Goal: Task Accomplishment & Management: Complete application form

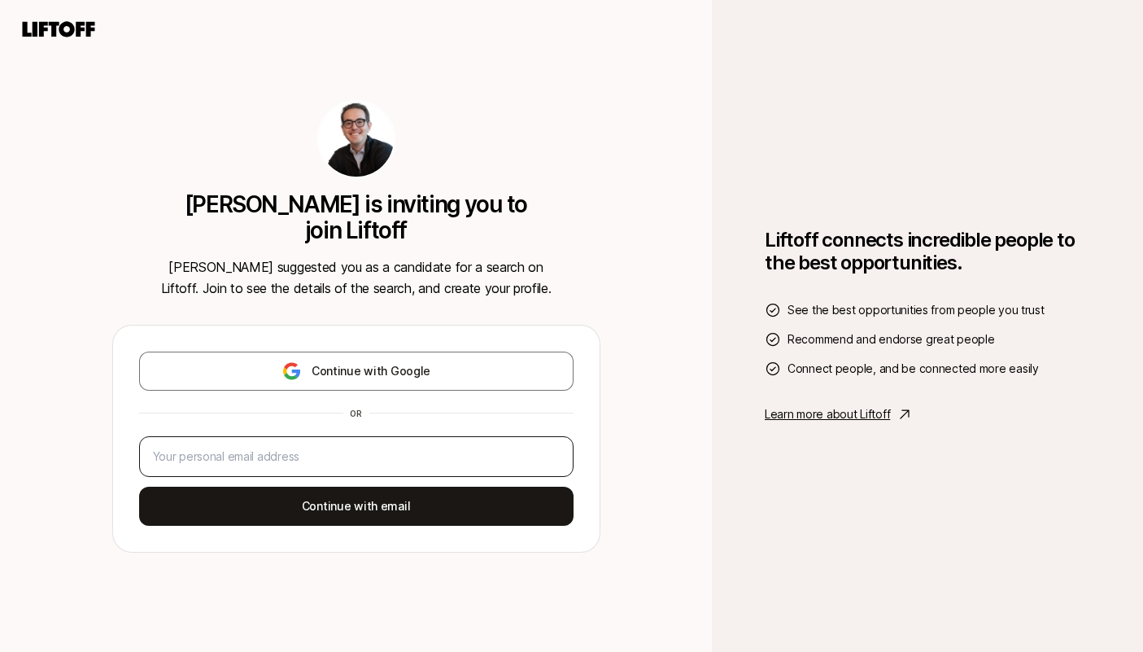
click at [433, 437] on div at bounding box center [356, 456] width 435 height 41
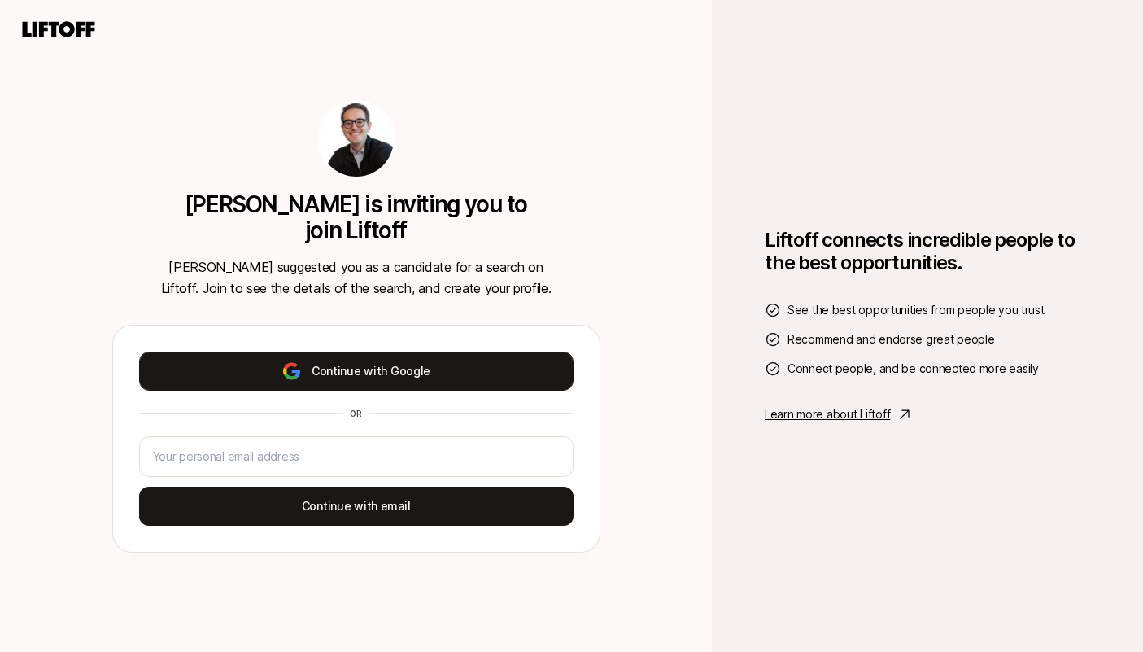
click at [435, 368] on button "Continue with Google" at bounding box center [356, 371] width 435 height 39
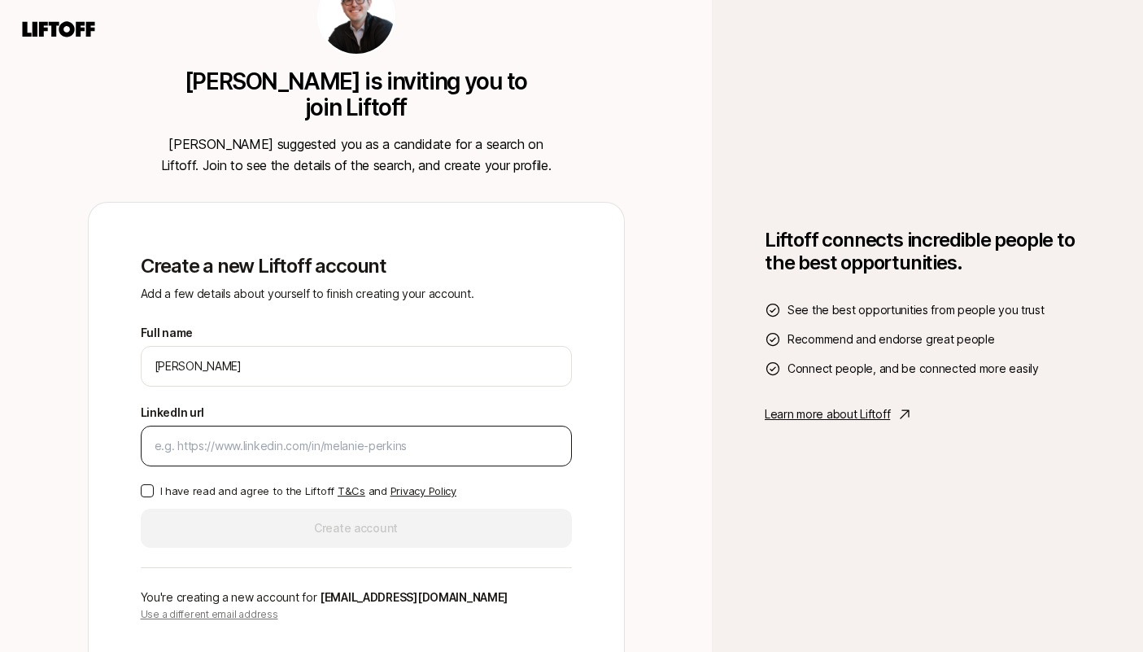
click at [351, 449] on input "LinkedIn url" at bounding box center [357, 446] width 404 height 20
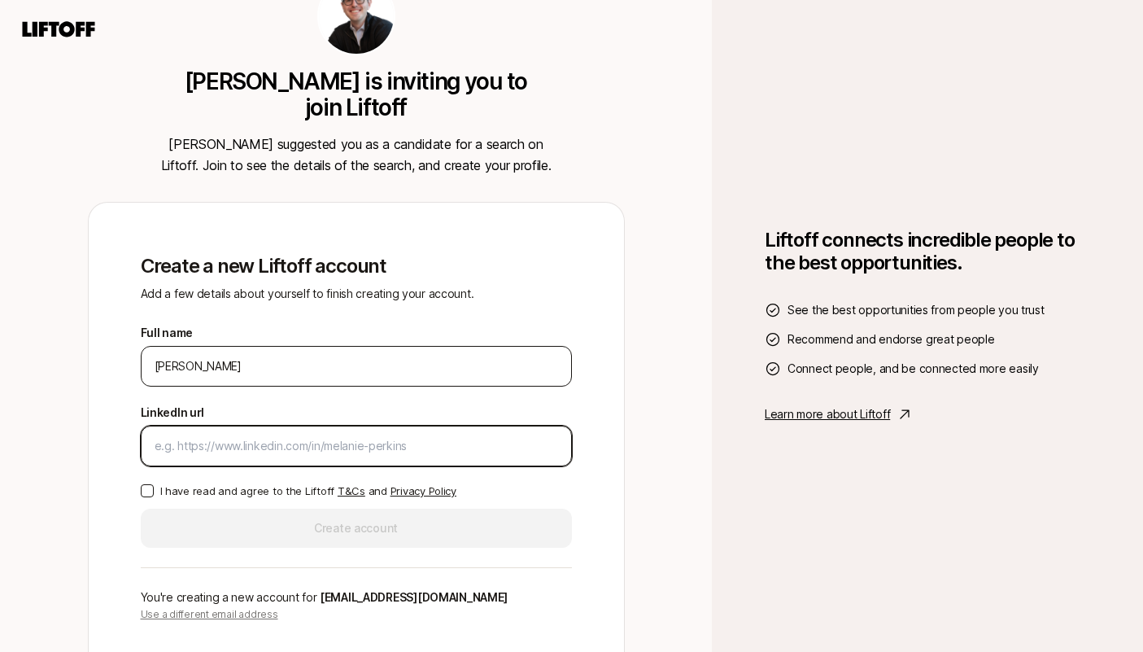
paste input "[URL][DOMAIN_NAME]"
type input "[URL][DOMAIN_NAME]"
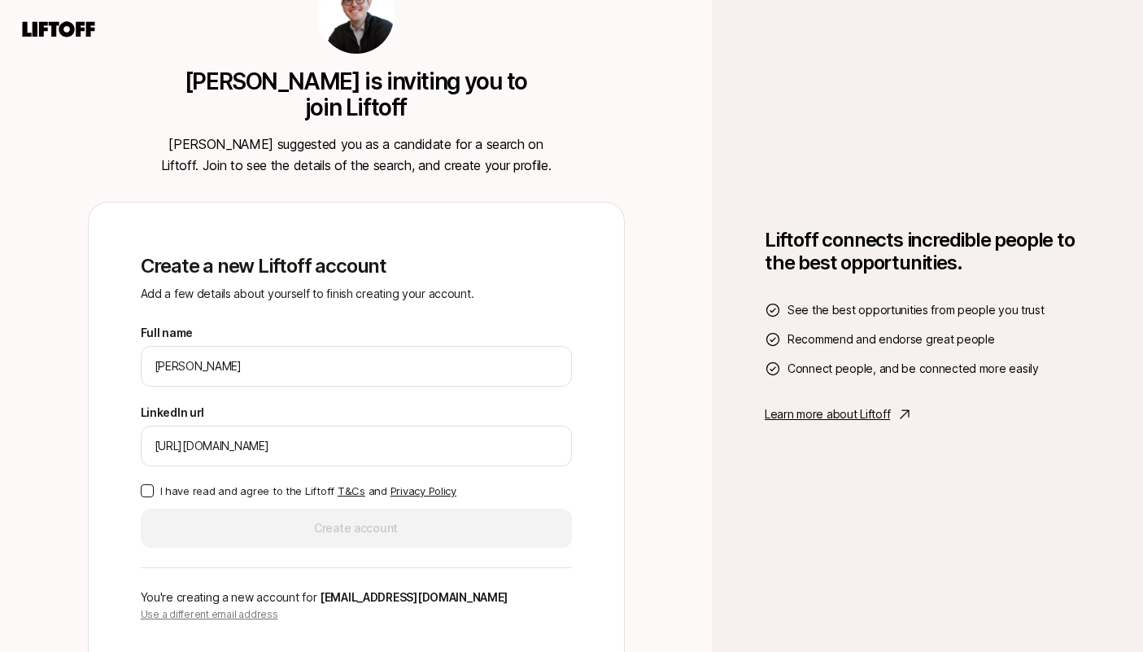
click at [283, 490] on p "I have read and agree to the Liftoff T&Cs and Privacy Policy" at bounding box center [308, 491] width 296 height 16
click at [154, 490] on button "I have read and agree to the Liftoff T&Cs and Privacy Policy" at bounding box center [147, 490] width 13 height 13
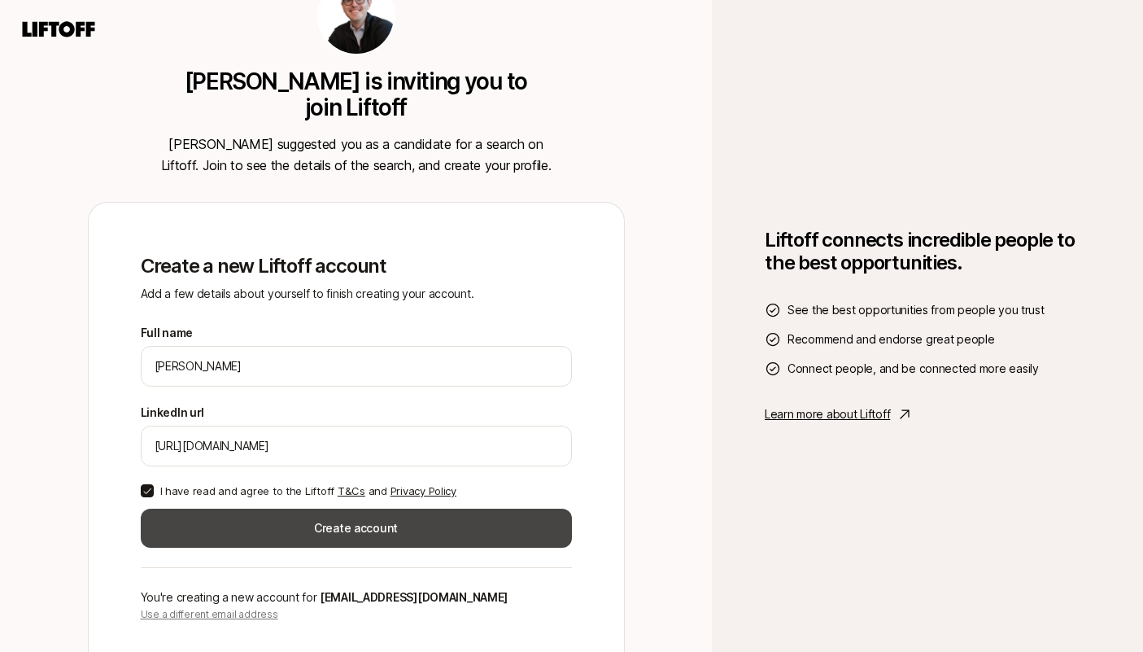
click at [312, 524] on button "Create account" at bounding box center [356, 528] width 431 height 39
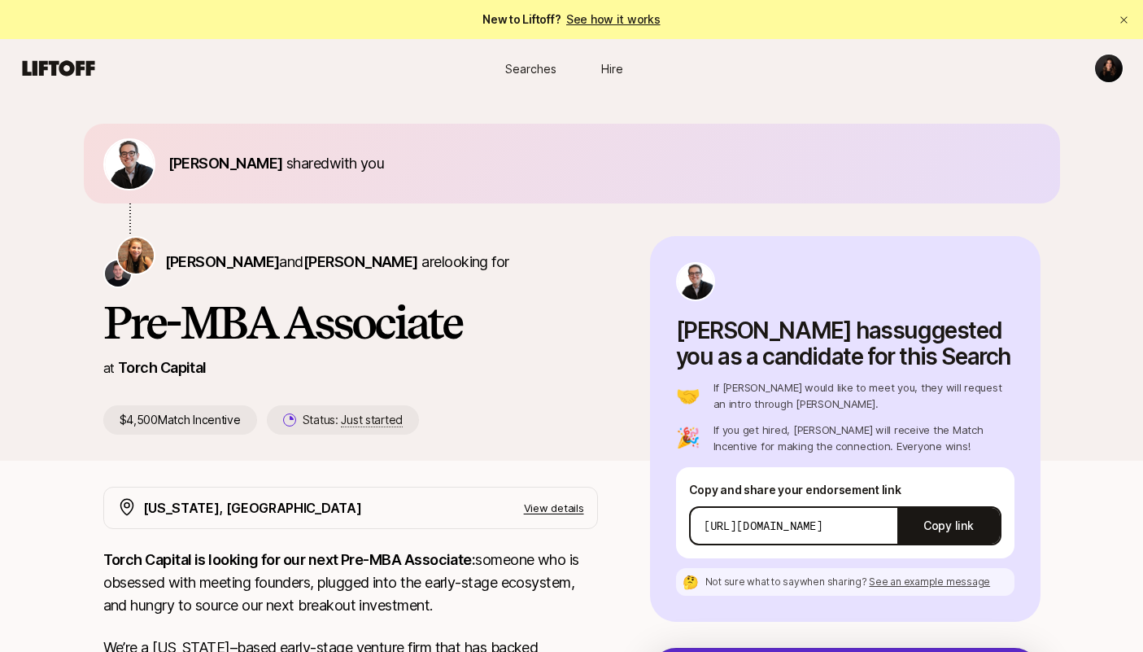
click at [614, 71] on span "Hire" at bounding box center [612, 68] width 22 height 17
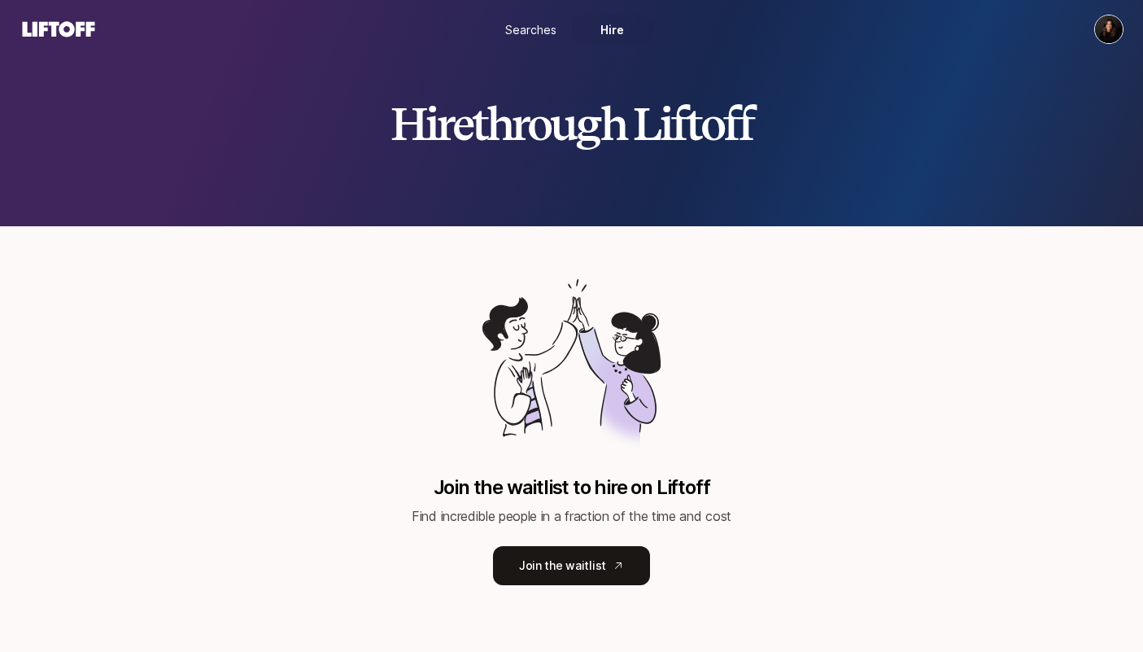
click at [541, 74] on div "Hire through Liftoff" at bounding box center [571, 113] width 1143 height 226
click at [535, 28] on span "Searches" at bounding box center [530, 29] width 51 height 17
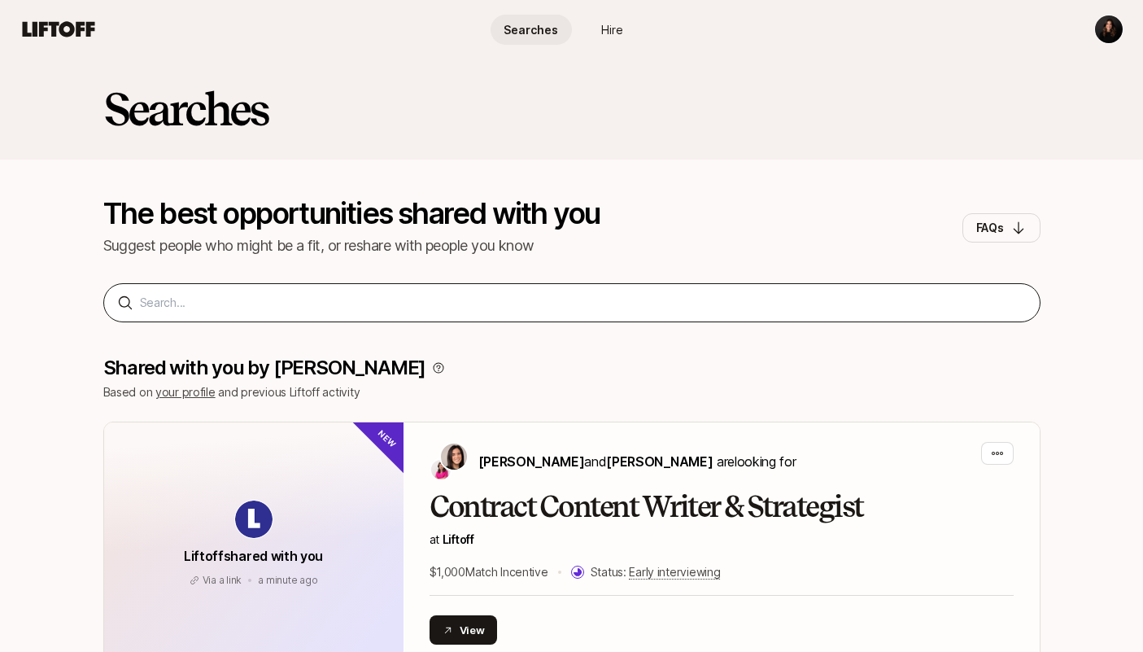
click at [514, 314] on div at bounding box center [571, 302] width 937 height 39
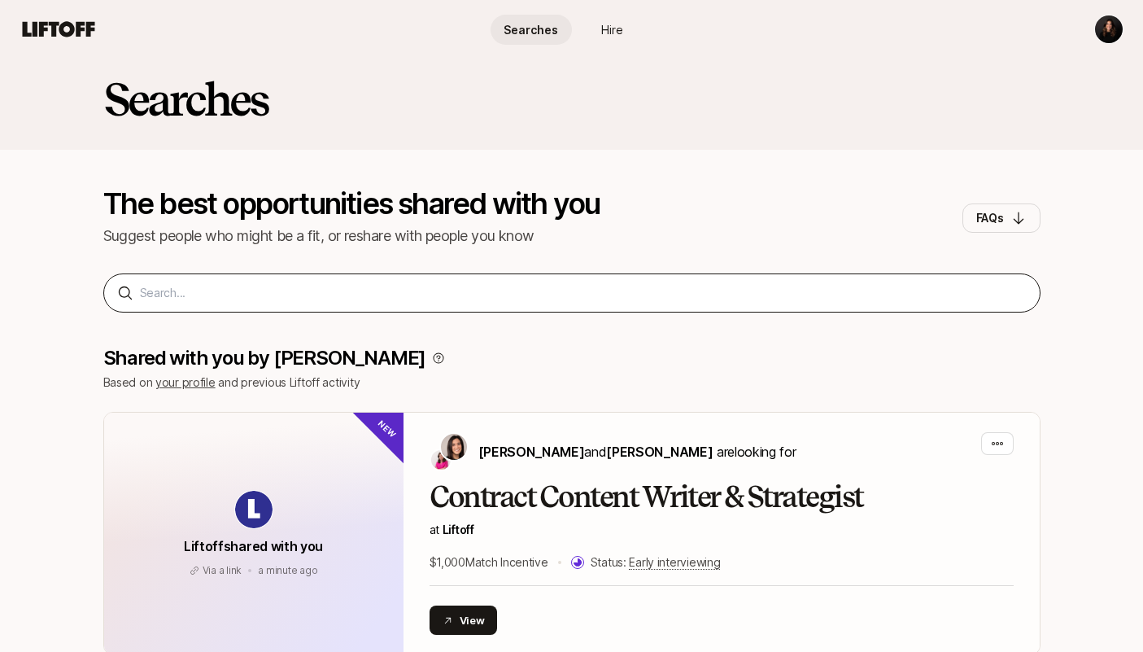
scroll to position [11, 0]
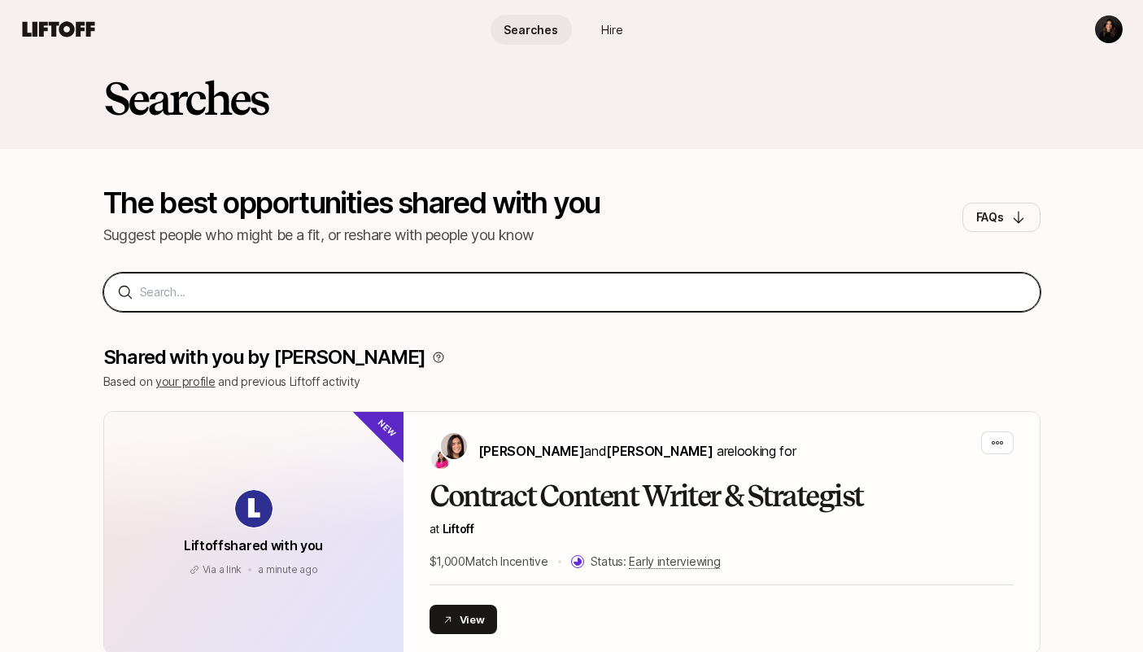
click at [508, 293] on input at bounding box center [583, 292] width 887 height 20
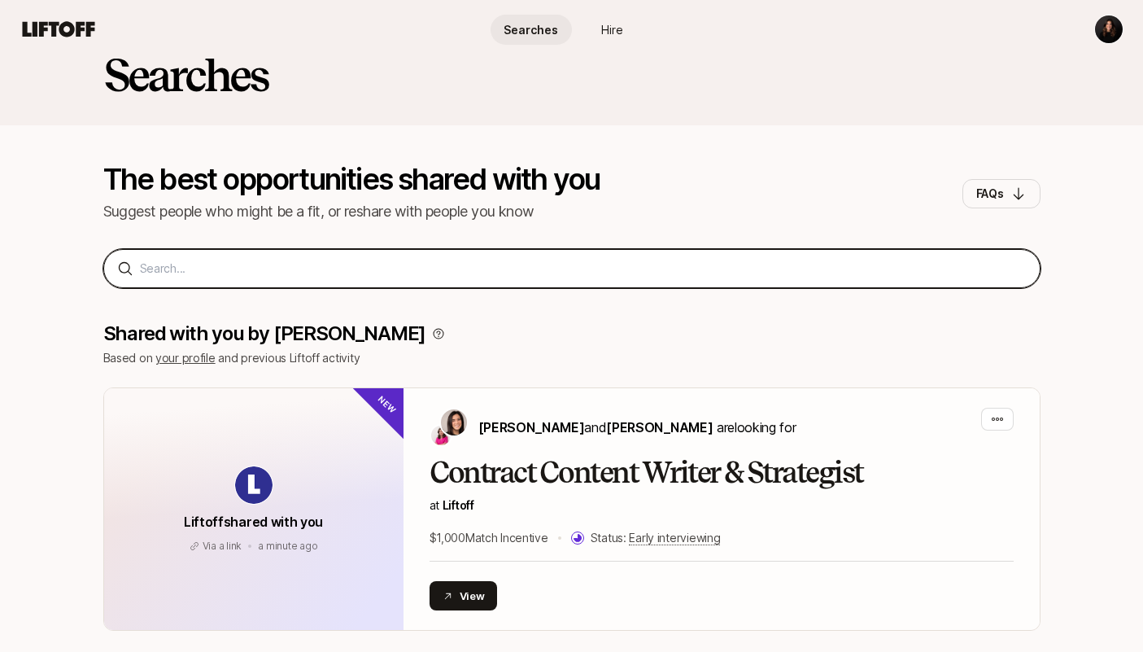
scroll to position [0, 0]
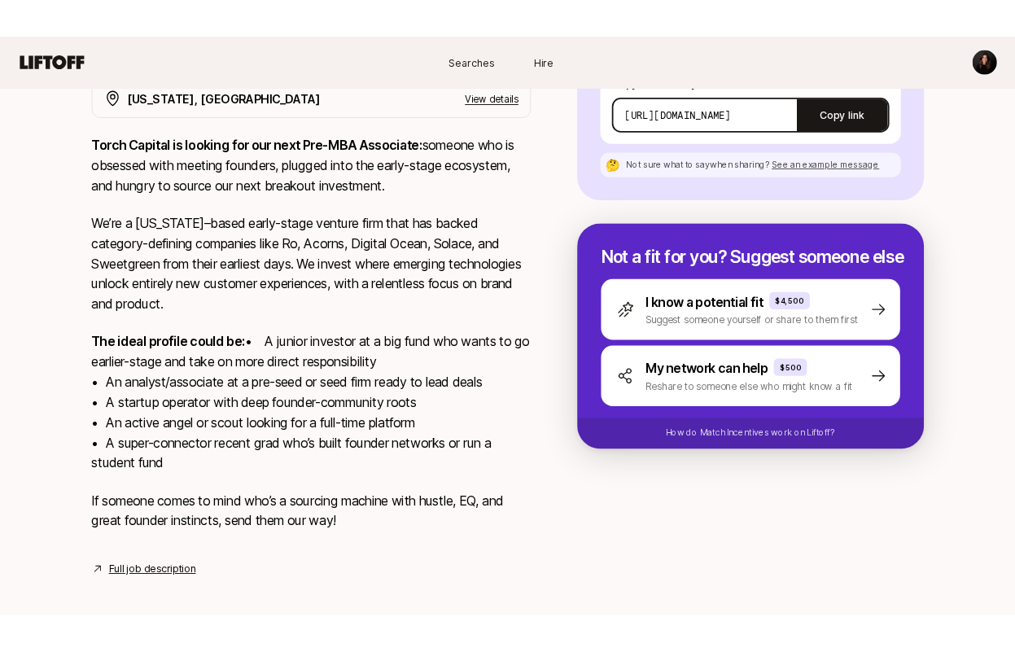
scroll to position [470, 0]
